Goal: Task Accomplishment & Management: Manage account settings

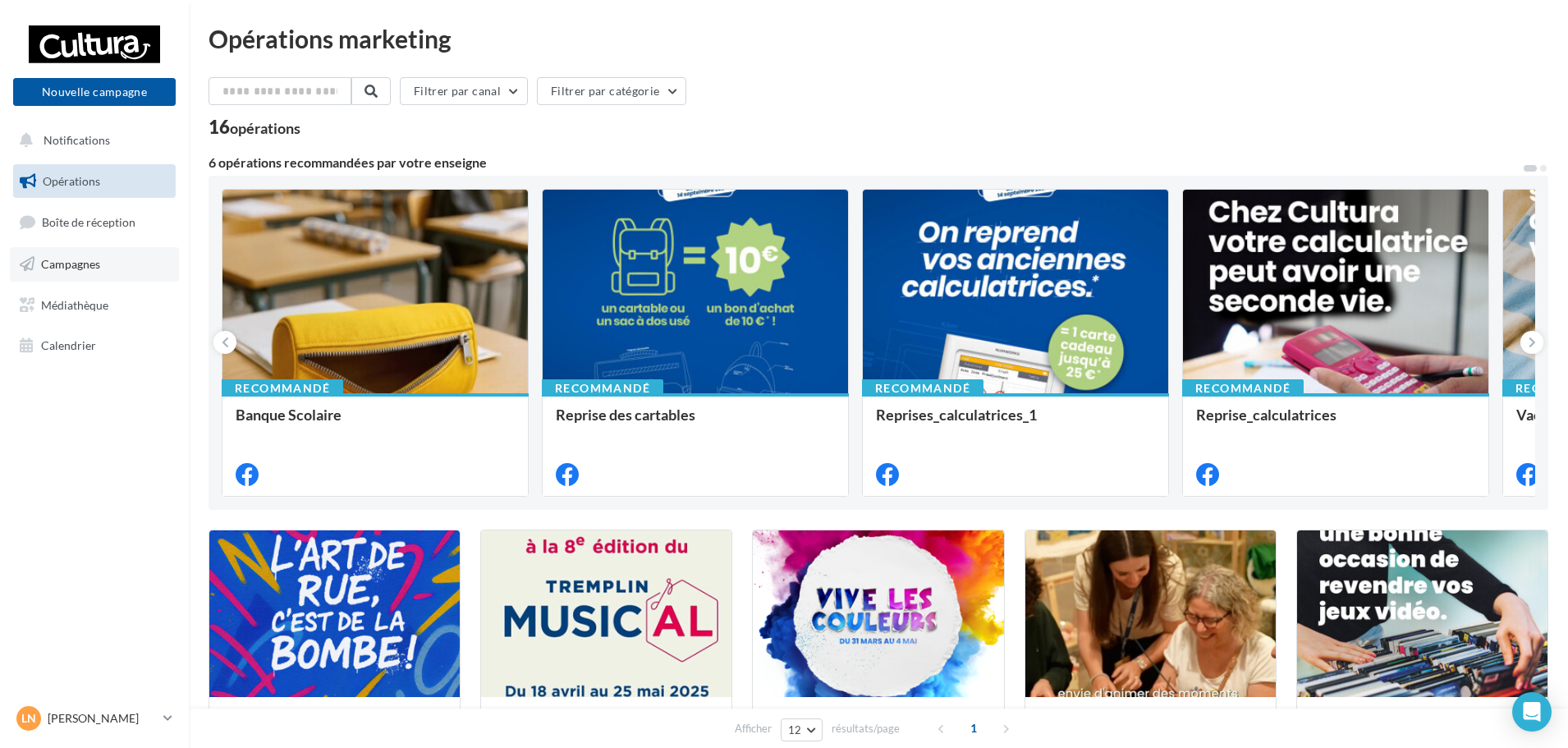
click at [85, 261] on span "Campagnes" at bounding box center [71, 264] width 60 height 14
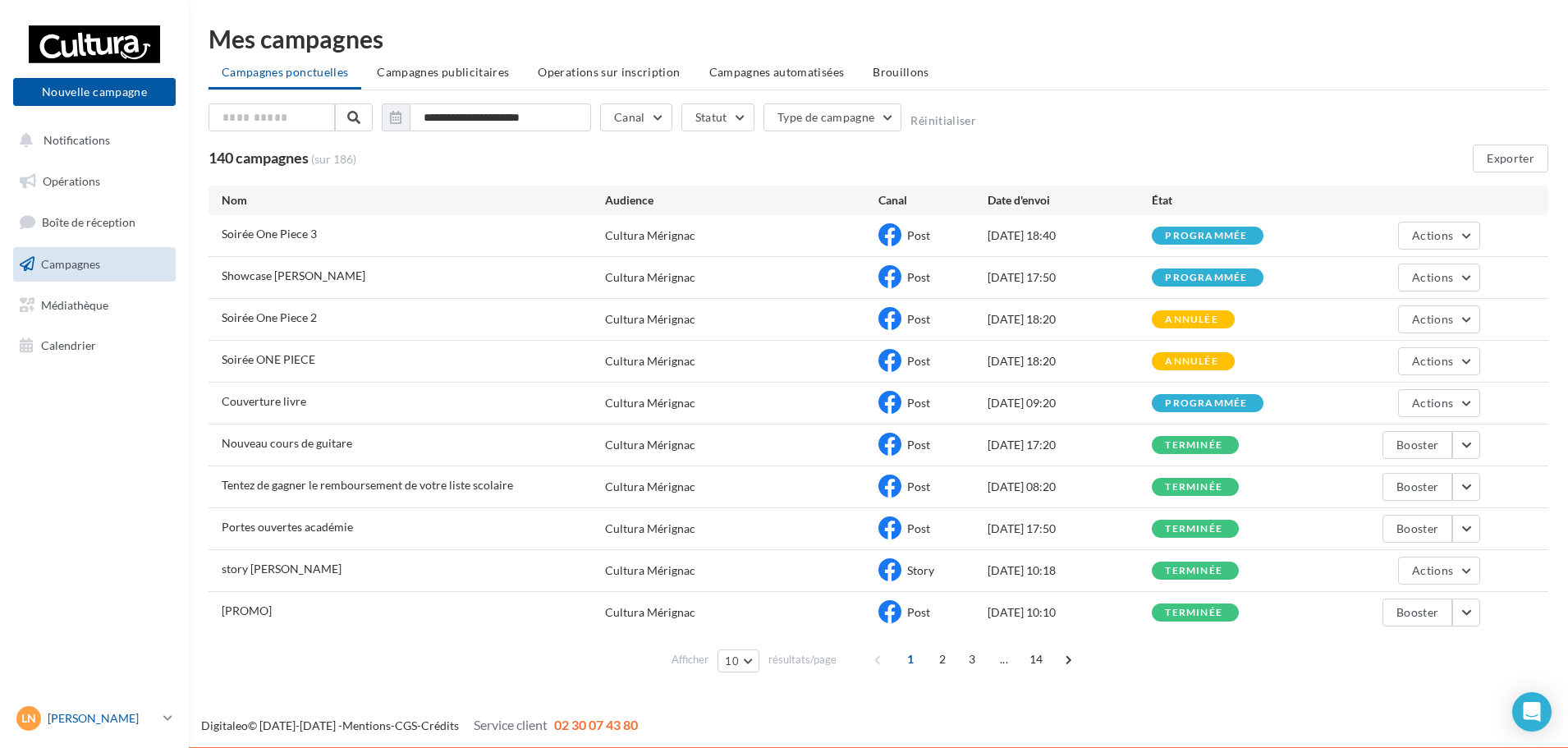
click at [83, 713] on p "[PERSON_NAME]" at bounding box center [102, 718] width 109 height 16
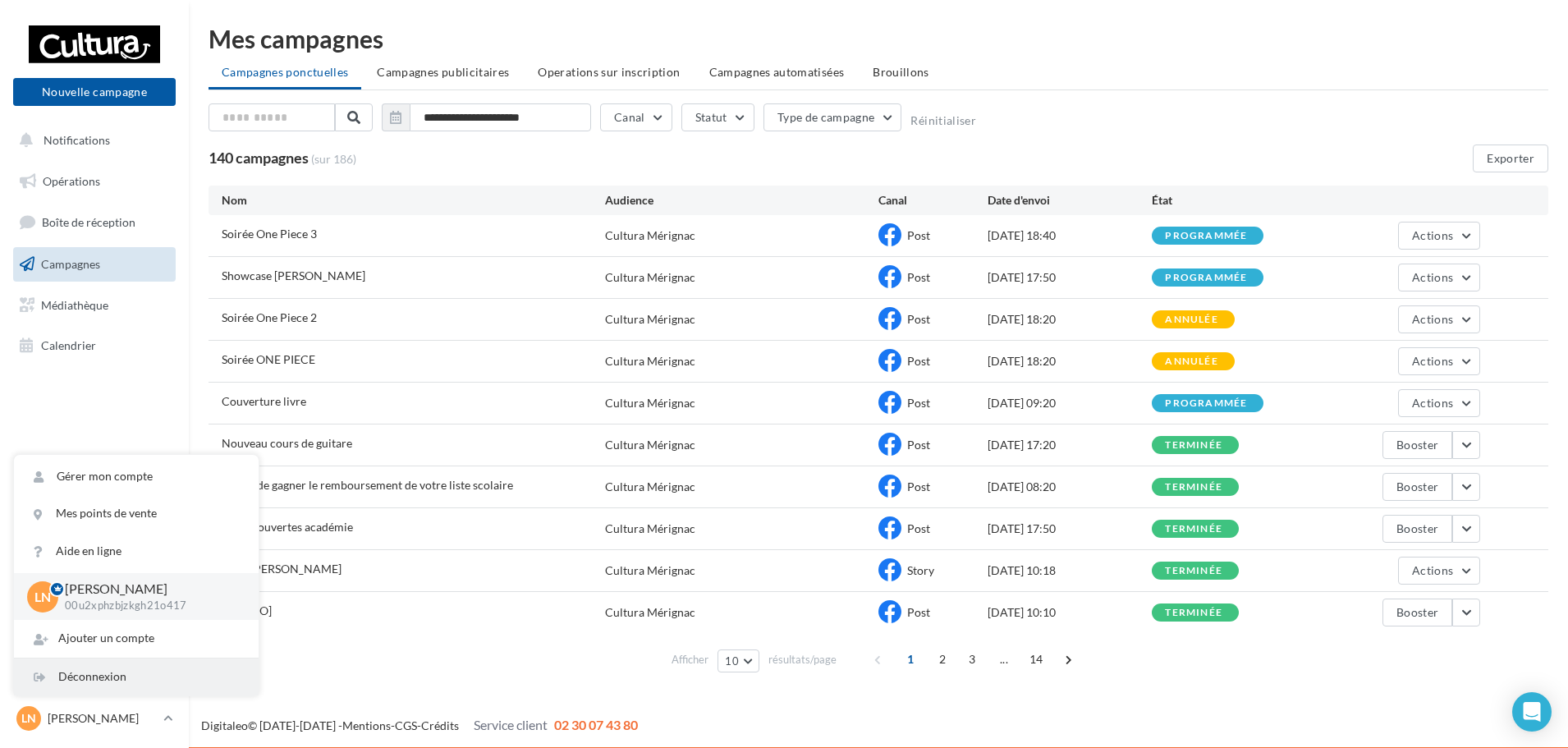
click at [82, 678] on div "Déconnexion" at bounding box center [136, 677] width 245 height 37
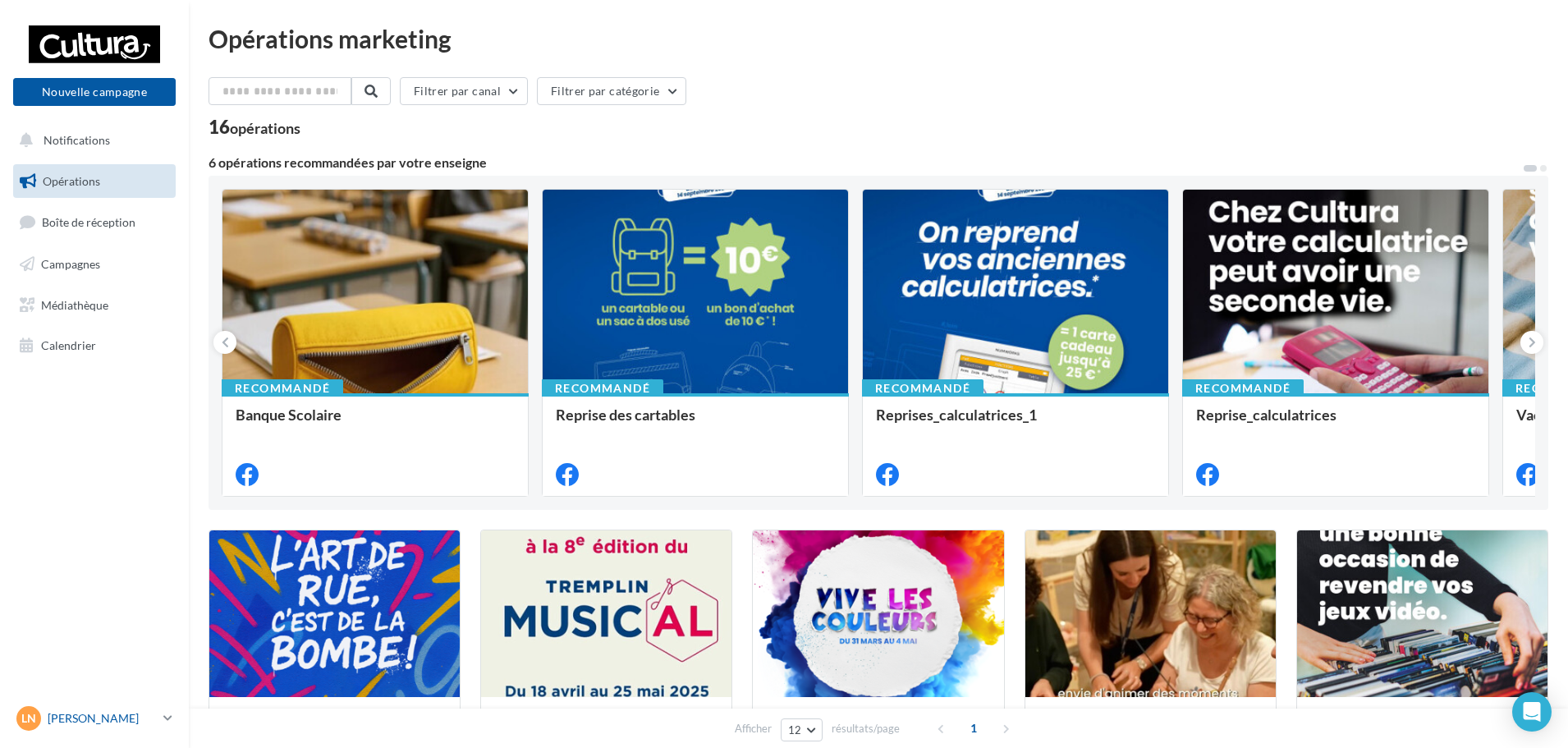
click at [76, 717] on p "[PERSON_NAME]" at bounding box center [102, 718] width 109 height 16
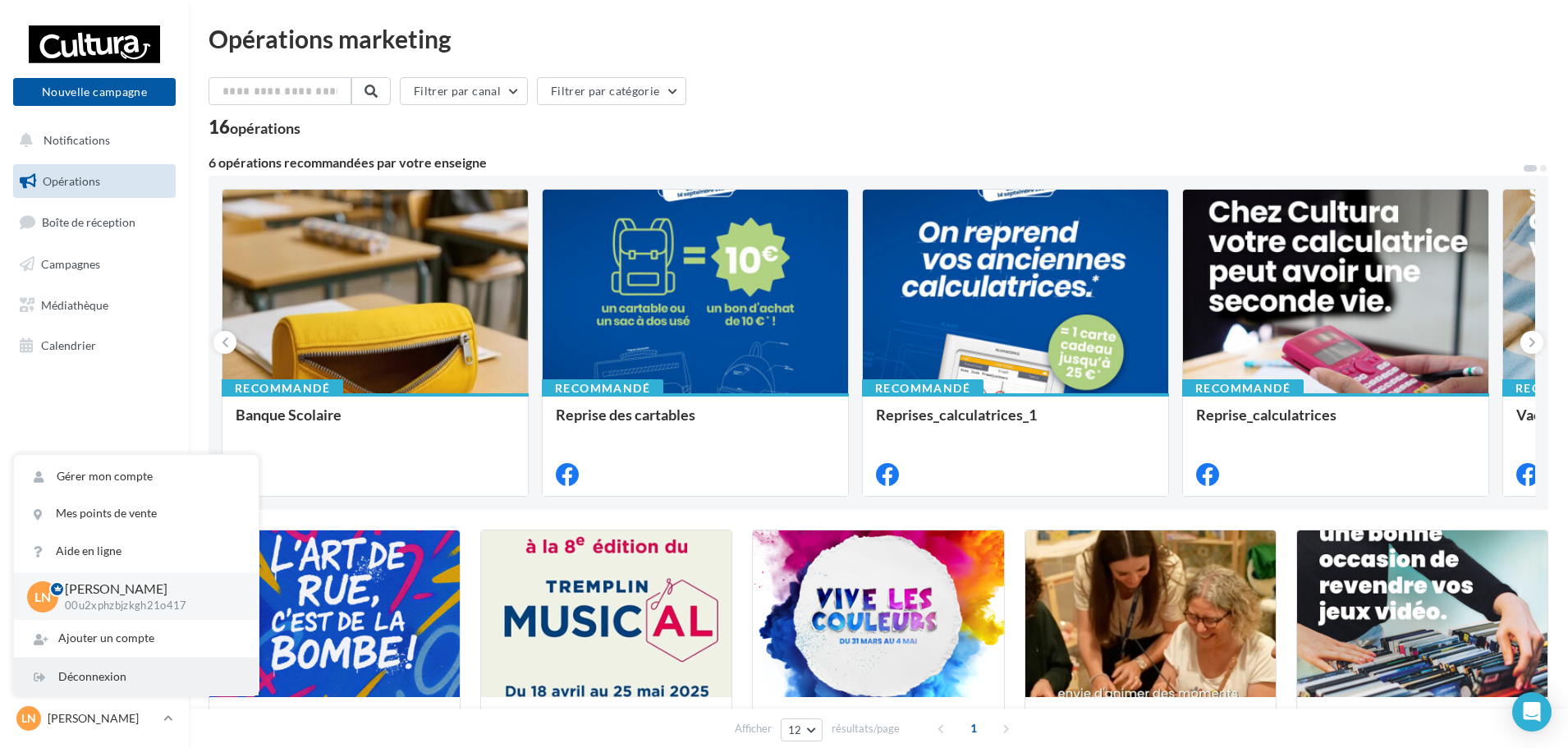
click at [84, 677] on div "Déconnexion" at bounding box center [136, 677] width 245 height 37
